Goal: Task Accomplishment & Management: Manage account settings

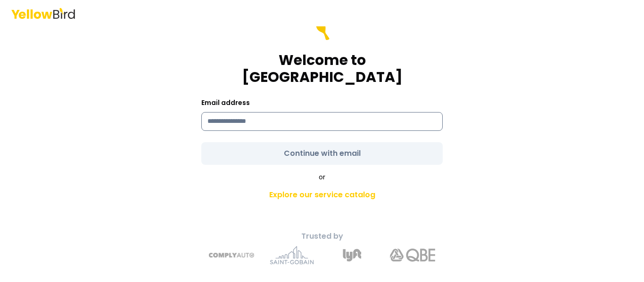
click at [268, 112] on input at bounding box center [321, 121] width 241 height 19
type input "**********"
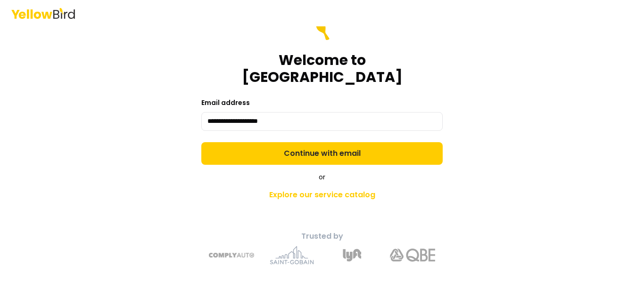
click at [285, 143] on button "Continue with email" at bounding box center [321, 153] width 241 height 23
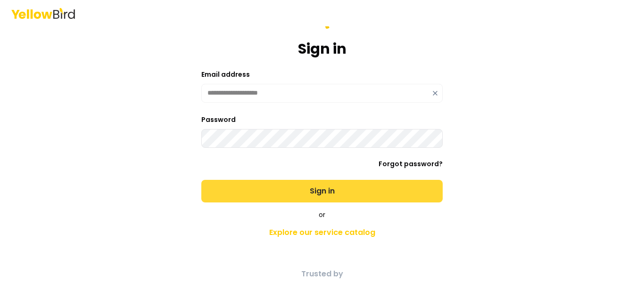
click at [299, 190] on button "Sign in" at bounding box center [321, 191] width 241 height 23
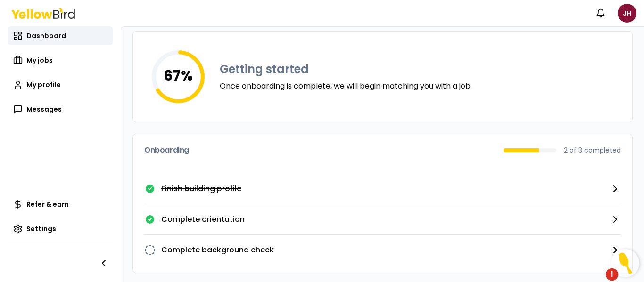
scroll to position [57, 0]
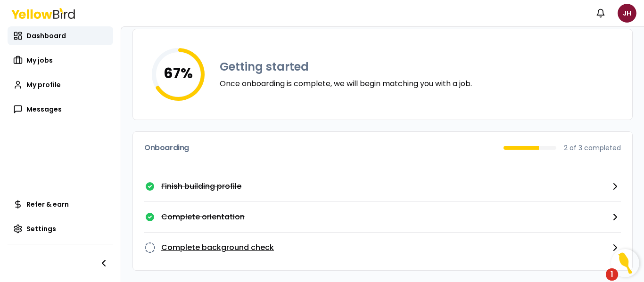
click at [609, 244] on icon "button" at bounding box center [614, 247] width 11 height 11
click at [613, 272] on div "1" at bounding box center [611, 275] width 12 height 12
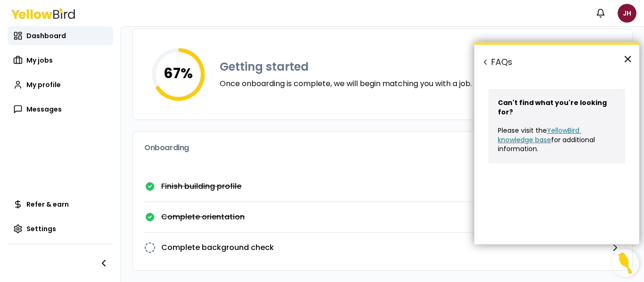
click at [628, 59] on button "×" at bounding box center [627, 58] width 9 height 15
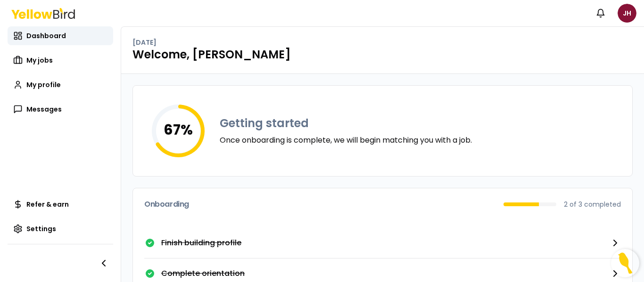
scroll to position [0, 0]
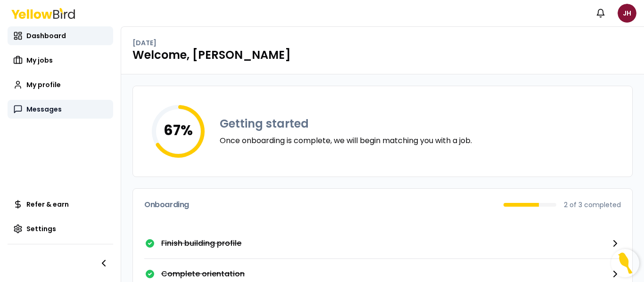
click at [33, 108] on span "Messages" at bounding box center [43, 109] width 35 height 9
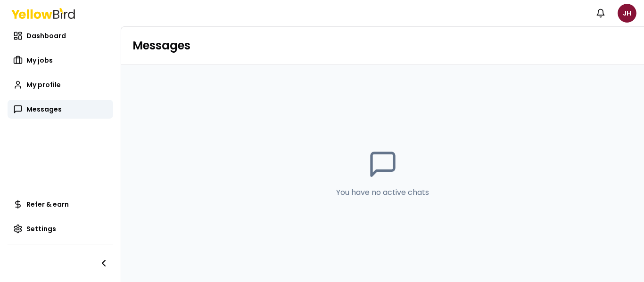
click at [101, 264] on icon "button" at bounding box center [103, 263] width 11 height 11
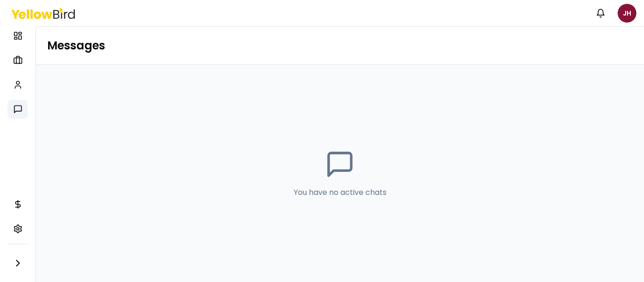
click at [633, 12] on html "Notifications JH Dashboard My jobs My profile Messages Refer & earn Settings Me…" at bounding box center [322, 141] width 644 height 282
click at [51, 68] on html "Notifications JH Dashboard My jobs My profile Messages Refer & earn Settings Me…" at bounding box center [322, 141] width 644 height 282
click at [13, 33] on icon at bounding box center [17, 35] width 9 height 9
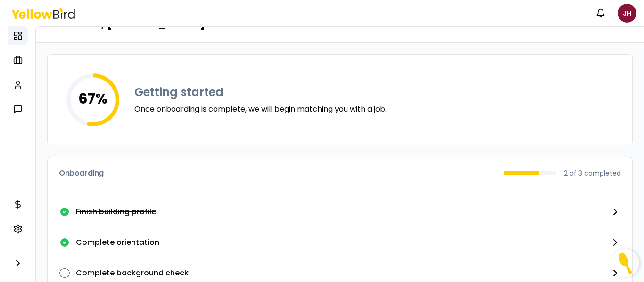
scroll to position [57, 0]
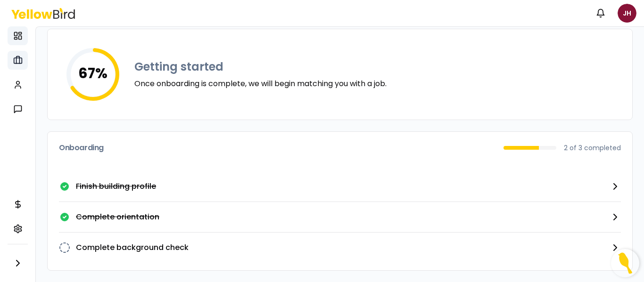
click at [20, 61] on icon at bounding box center [17, 60] width 9 height 9
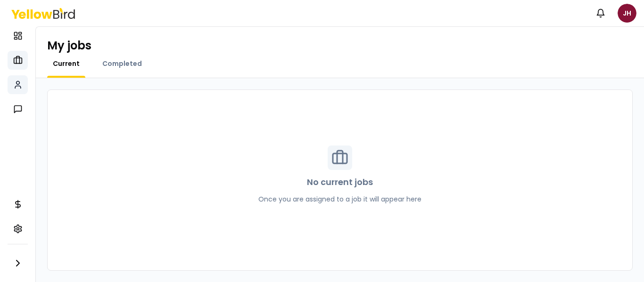
click at [19, 85] on icon at bounding box center [17, 84] width 9 height 9
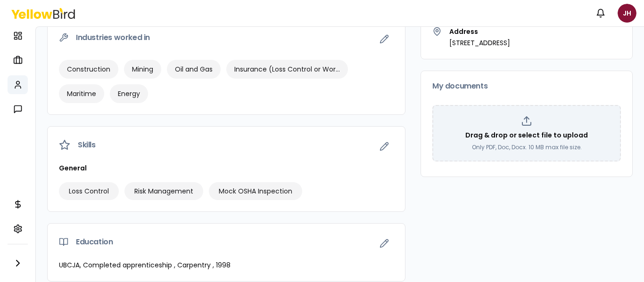
scroll to position [199, 0]
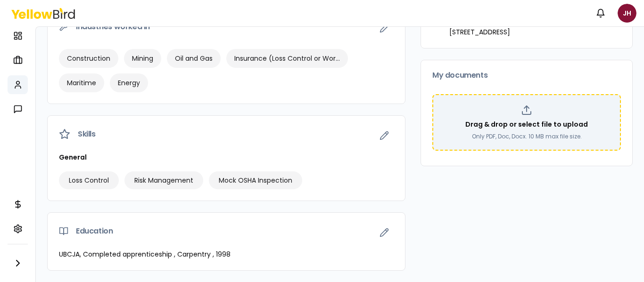
click at [521, 107] on icon at bounding box center [526, 110] width 11 height 11
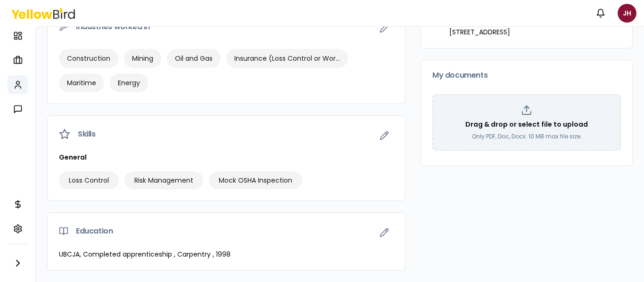
click at [85, 137] on span "Skills" at bounding box center [87, 135] width 18 height 8
click at [380, 135] on icon "button" at bounding box center [384, 136] width 8 height 8
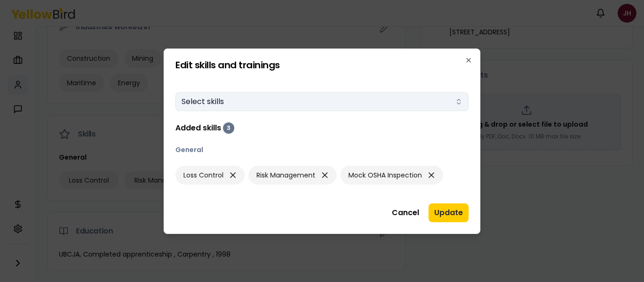
click at [344, 97] on button "Select skills" at bounding box center [321, 101] width 293 height 19
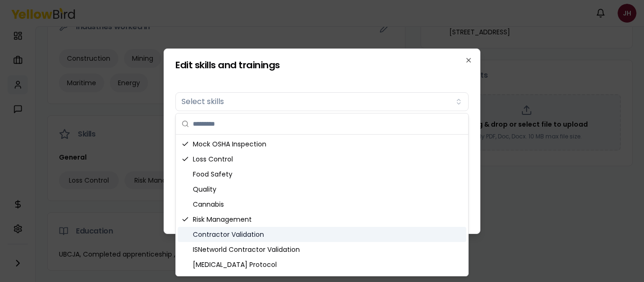
click at [234, 234] on div "Contractor Validation" at bounding box center [322, 234] width 288 height 15
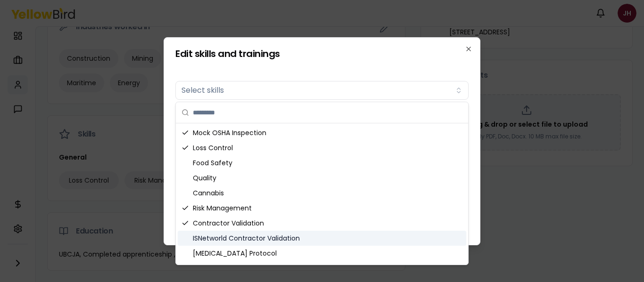
click at [235, 236] on div "ISNetworld Contractor Validation" at bounding box center [322, 238] width 288 height 15
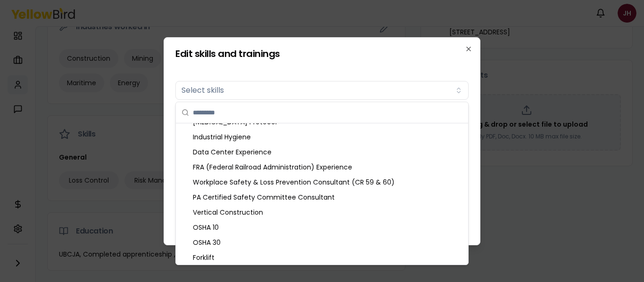
scroll to position [132, 0]
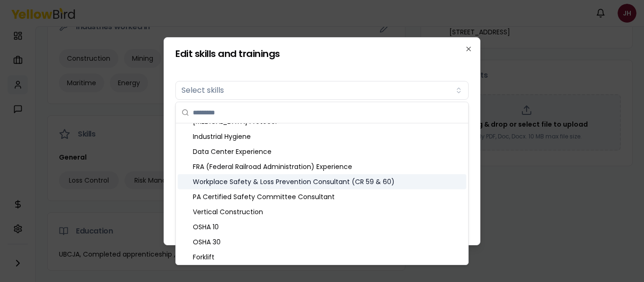
click at [211, 177] on div "Workplace Safety & Loss Prevention Consultant (CR 59 & 60)" at bounding box center [322, 181] width 288 height 15
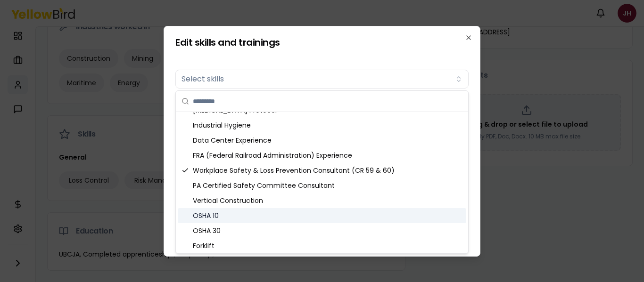
click at [219, 221] on div "OSHA 10" at bounding box center [322, 215] width 288 height 15
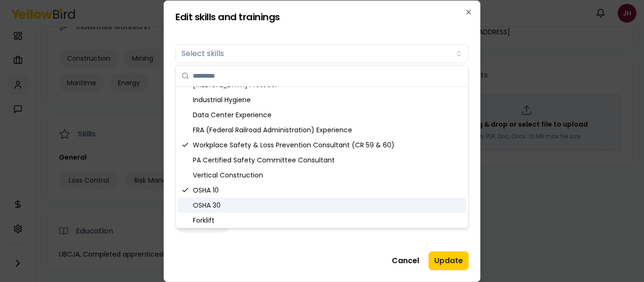
click at [214, 206] on div "OSHA 30" at bounding box center [322, 205] width 288 height 15
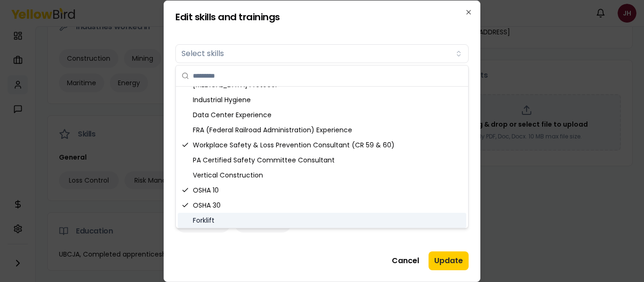
click at [213, 220] on div "Forklift" at bounding box center [322, 220] width 288 height 15
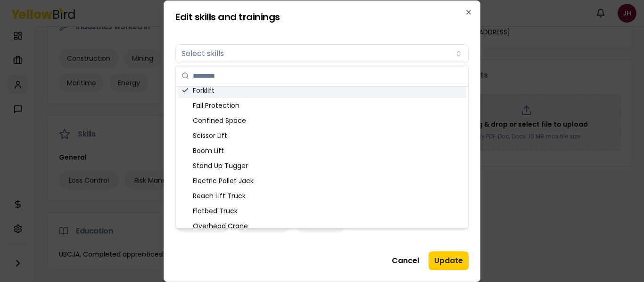
scroll to position [264, 0]
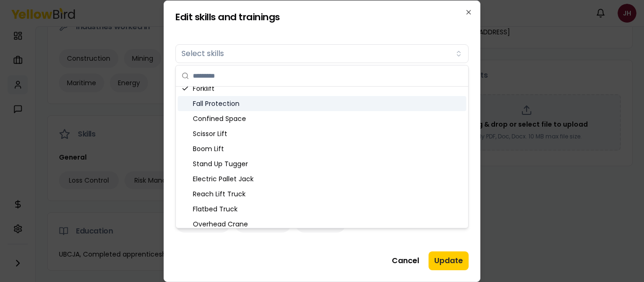
click at [215, 103] on div "Fall Protection" at bounding box center [322, 103] width 288 height 15
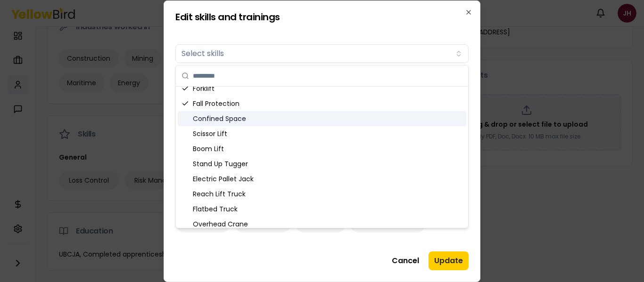
click at [209, 123] on div "Confined Space" at bounding box center [322, 118] width 288 height 15
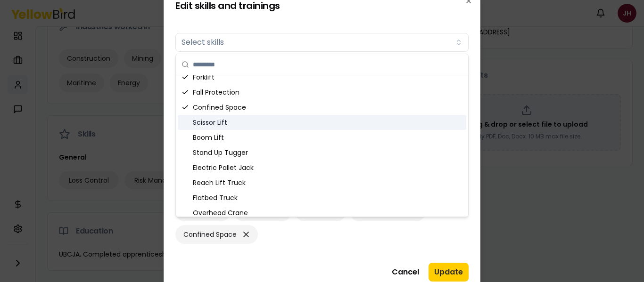
click at [207, 125] on div "Scissor Lift" at bounding box center [322, 122] width 288 height 15
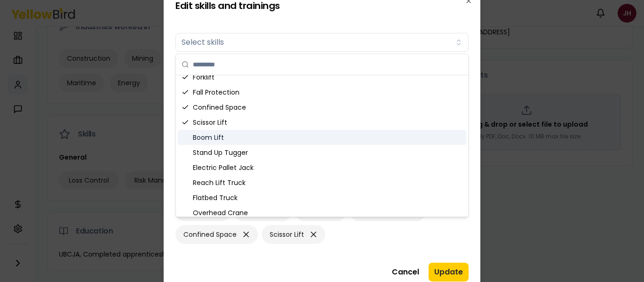
click at [205, 133] on div "Boom Lift" at bounding box center [322, 137] width 288 height 15
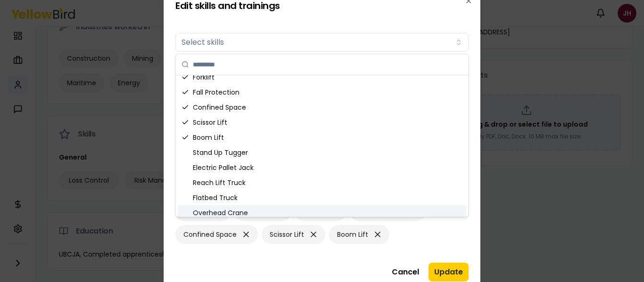
click at [237, 210] on div "Overhead Crane" at bounding box center [322, 212] width 288 height 15
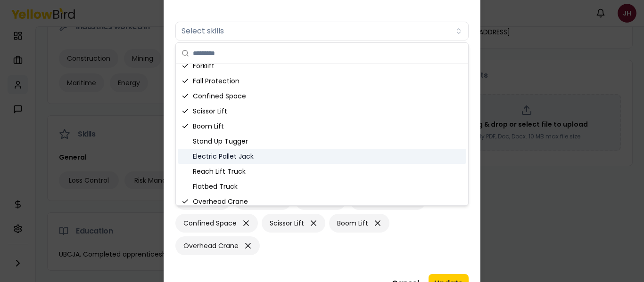
click at [249, 157] on div "Electric Pallet Jack" at bounding box center [322, 156] width 288 height 15
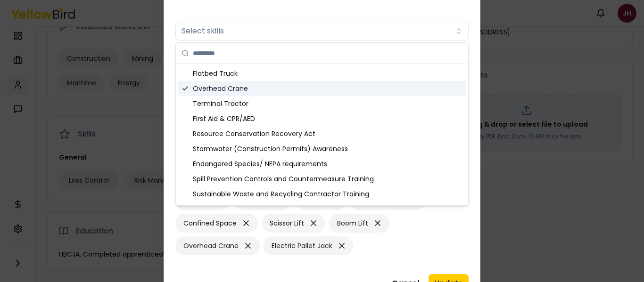
scroll to position [390, 0]
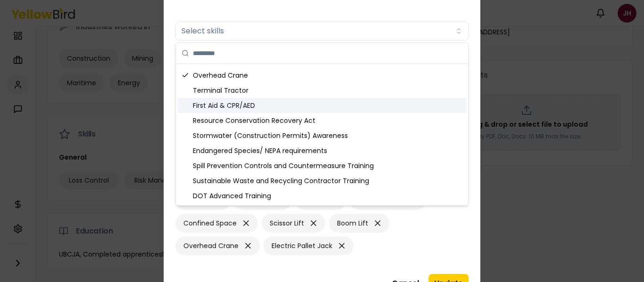
click at [216, 103] on div "First Aid & CPR/AED" at bounding box center [322, 105] width 288 height 15
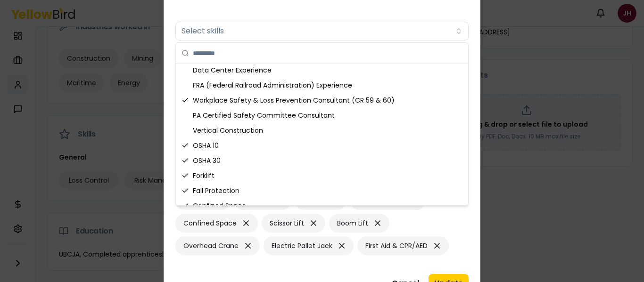
scroll to position [145, 0]
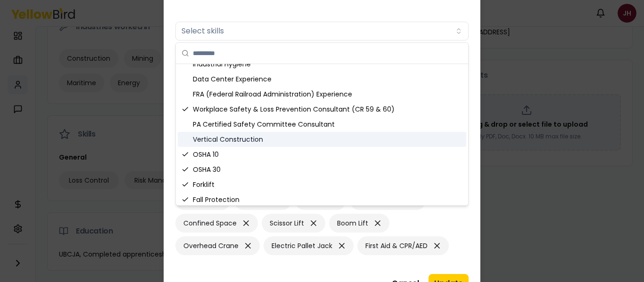
click at [227, 137] on div "Vertical Construction" at bounding box center [322, 139] width 288 height 15
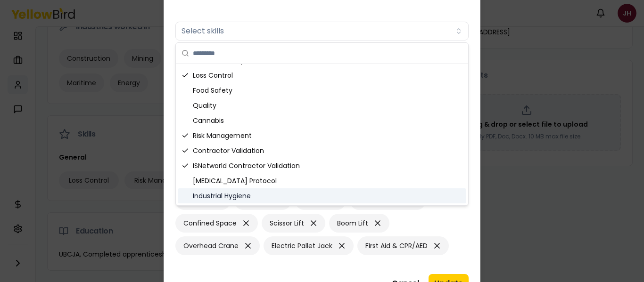
scroll to position [0, 0]
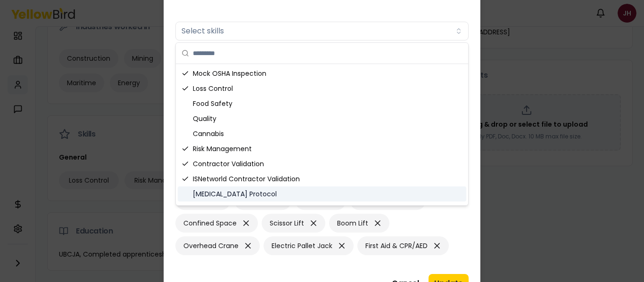
click at [515, 260] on div at bounding box center [322, 141] width 644 height 282
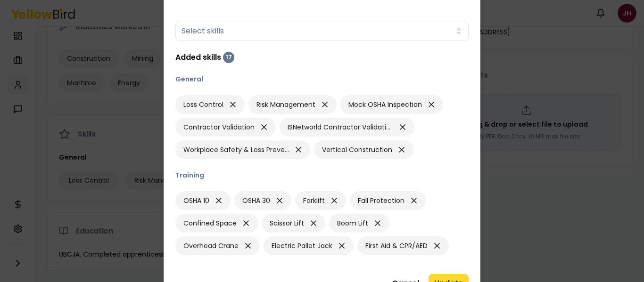
click at [446, 279] on button "Update" at bounding box center [448, 283] width 40 height 19
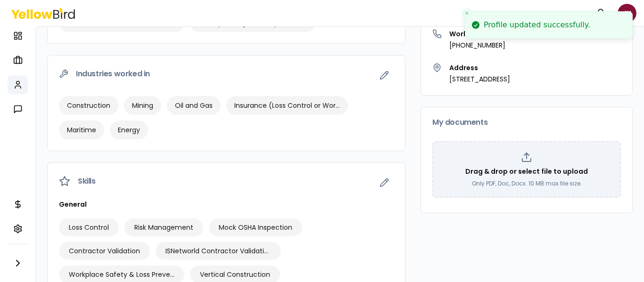
scroll to position [105, 0]
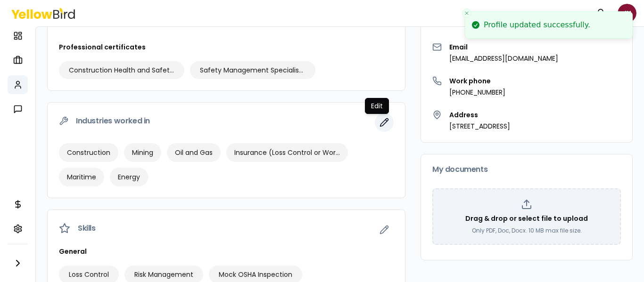
click at [379, 121] on icon "button" at bounding box center [383, 122] width 9 height 9
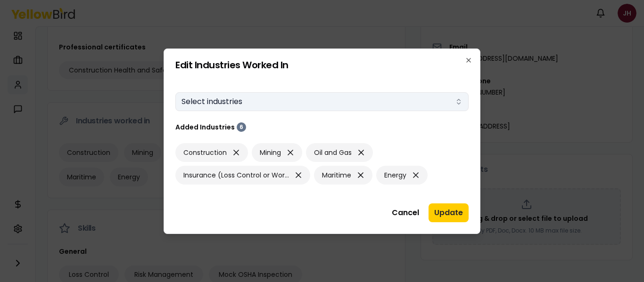
click at [368, 95] on button "Select industries" at bounding box center [321, 101] width 293 height 19
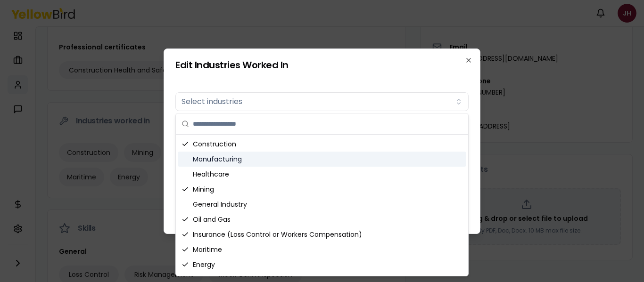
click at [223, 160] on div "Manufacturing" at bounding box center [322, 159] width 288 height 15
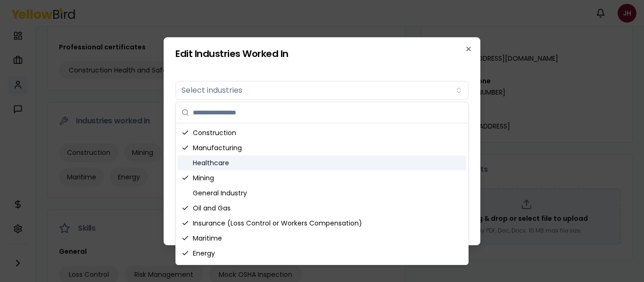
click at [194, 160] on div "Healthcare" at bounding box center [322, 162] width 288 height 15
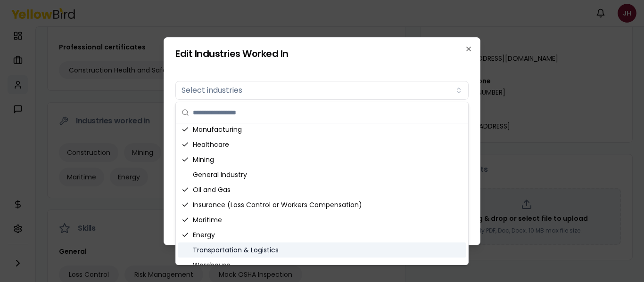
scroll to position [28, 0]
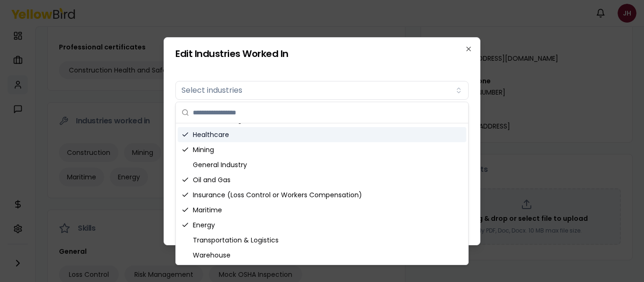
click at [444, 63] on div "Edit Industries Worked In Industries worked in Select industries Added Industri…" at bounding box center [322, 141] width 317 height 208
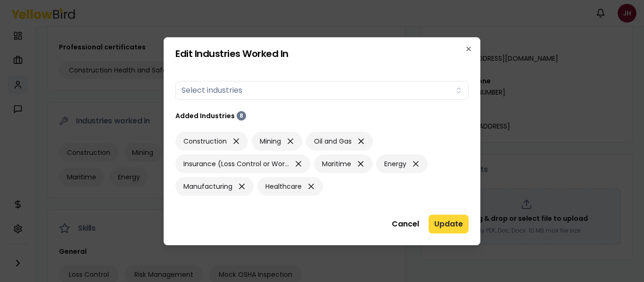
click at [444, 222] on button "Update" at bounding box center [448, 224] width 40 height 19
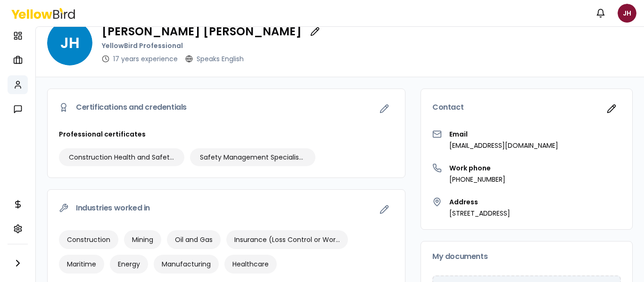
scroll to position [0, 0]
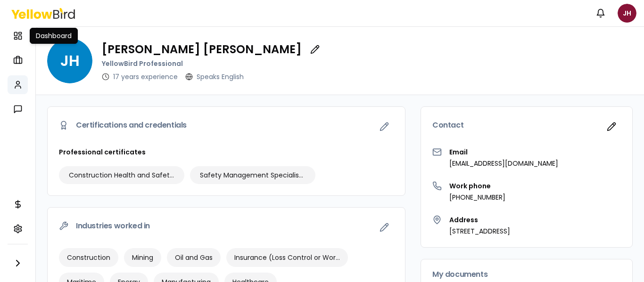
click at [47, 34] on p "Dashboard" at bounding box center [54, 35] width 36 height 9
click at [17, 33] on icon at bounding box center [17, 35] width 9 height 9
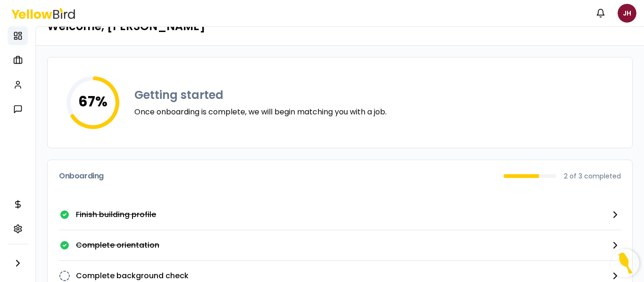
scroll to position [57, 0]
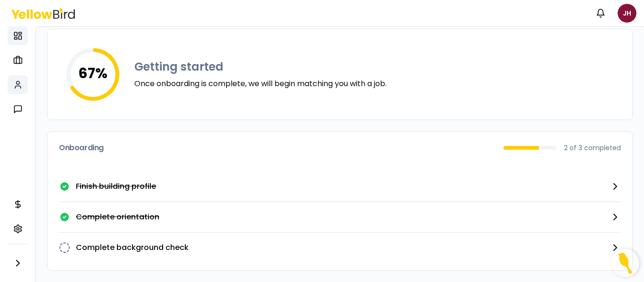
click at [20, 83] on icon at bounding box center [17, 84] width 9 height 9
